Goal: Information Seeking & Learning: Learn about a topic

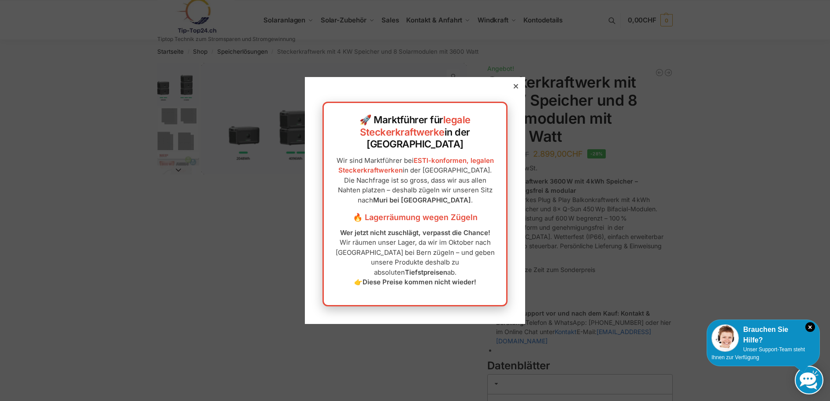
click at [514, 89] on icon at bounding box center [516, 86] width 4 height 4
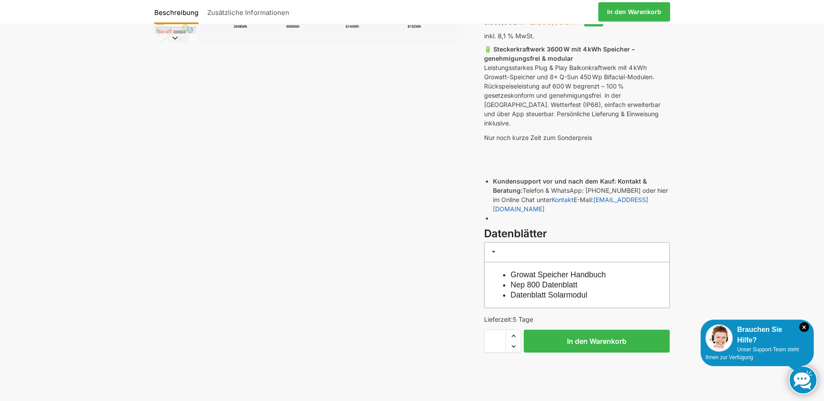
scroll to position [44, 0]
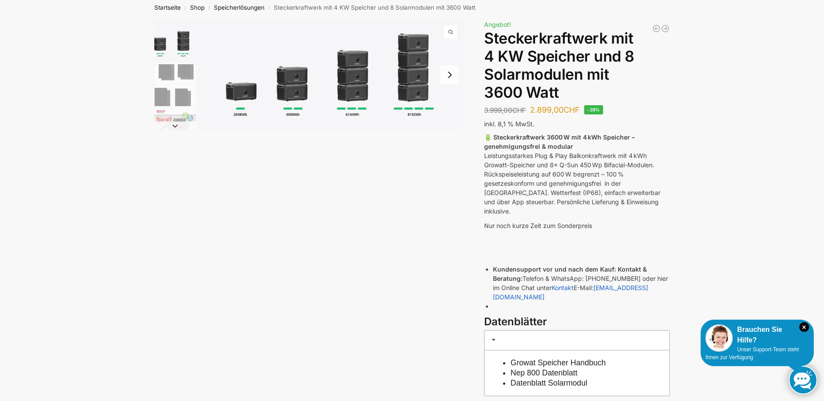
click at [299, 92] on img "1 / 9" at bounding box center [330, 74] width 265 height 111
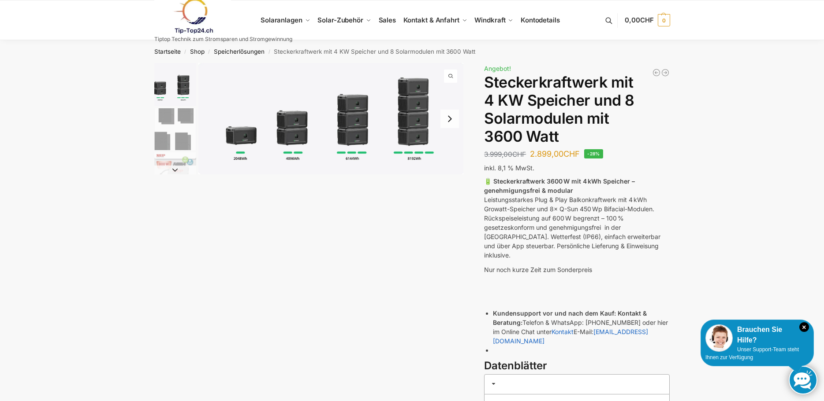
click at [415, 103] on img "1 / 9" at bounding box center [330, 118] width 265 height 111
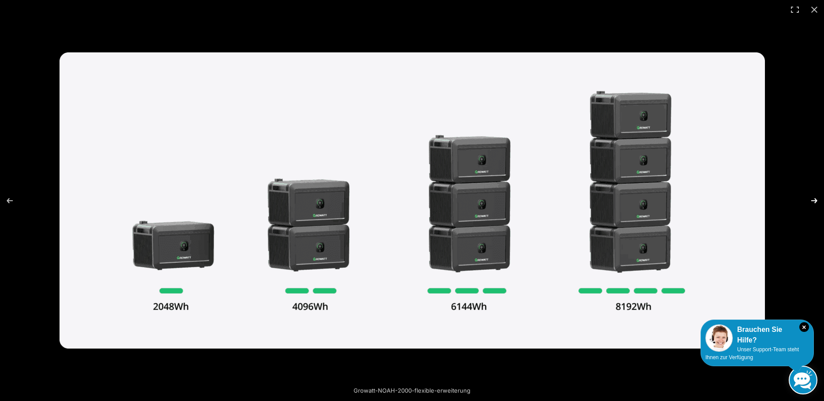
click at [815, 199] on button "Next (arrow right)" at bounding box center [808, 201] width 31 height 44
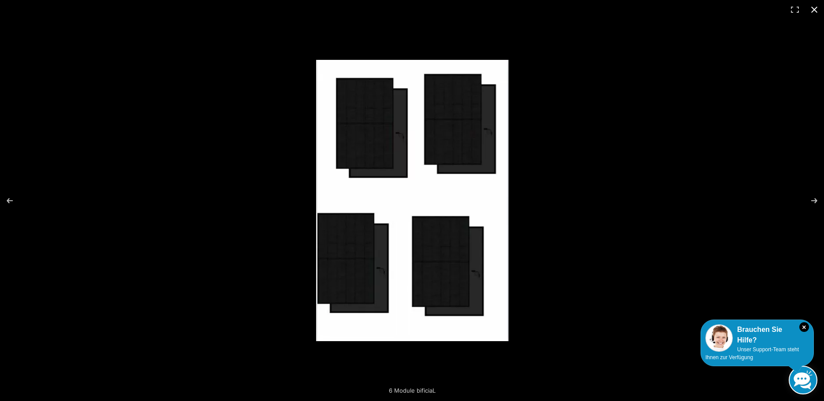
click at [813, 9] on button "Close (Esc)" at bounding box center [813, 9] width 19 height 19
